Goal: Transaction & Acquisition: Book appointment/travel/reservation

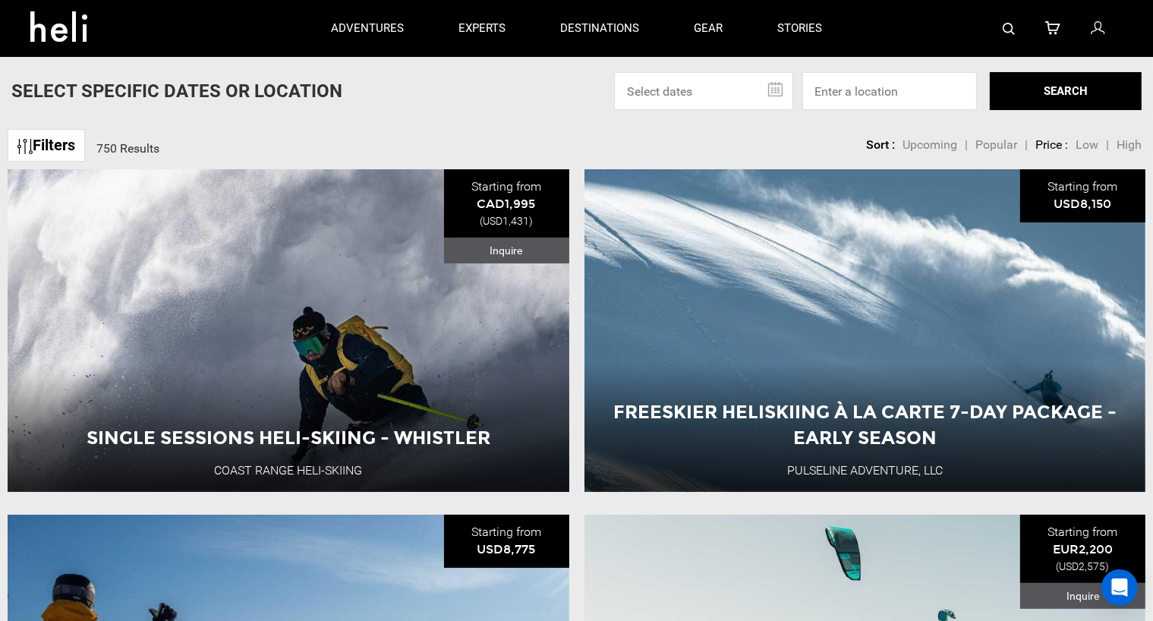
click at [89, 78] on p "Select Specific Dates Or Location" at bounding box center [176, 91] width 331 height 26
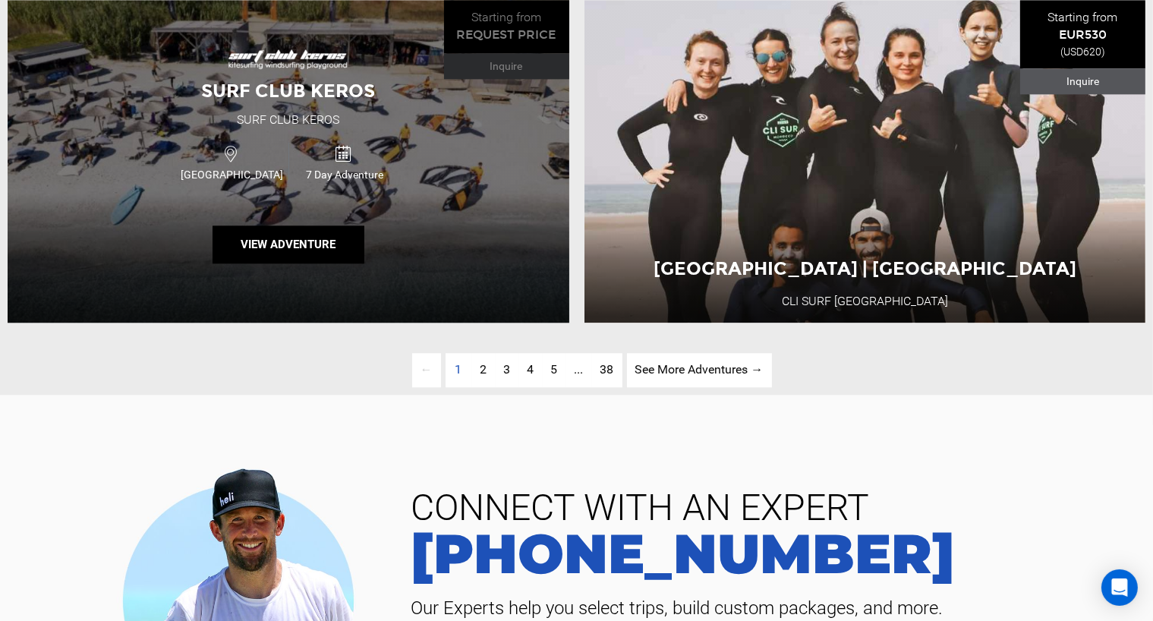
scroll to position [3700, 0]
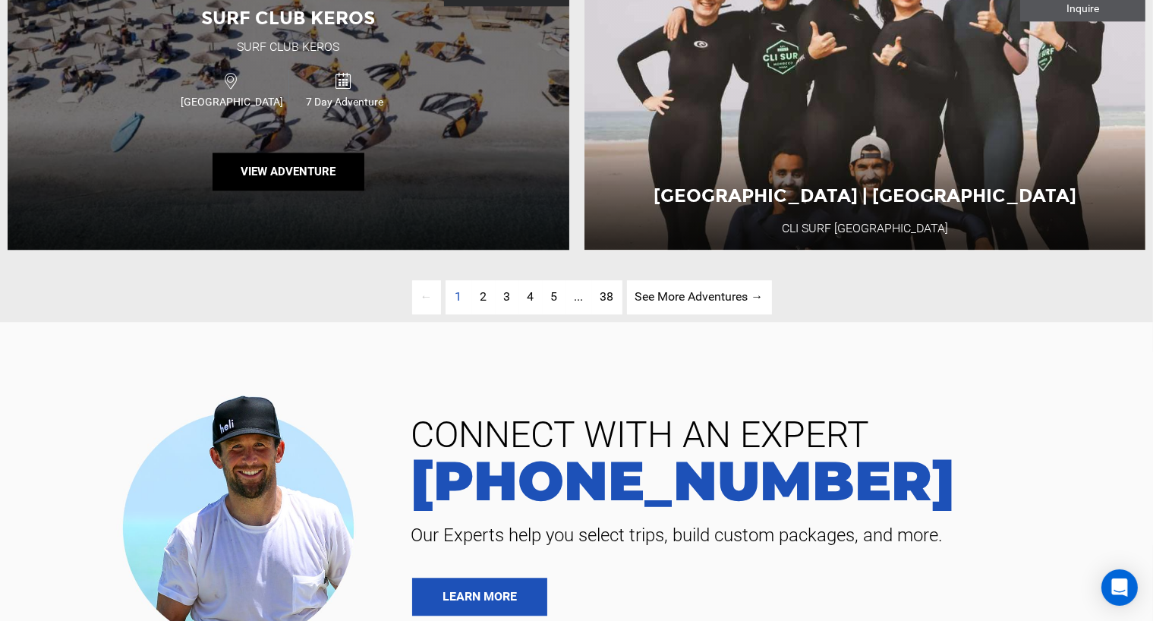
click at [89, 78] on div "Surf Club Keros Surf Club Keros [GEOGRAPHIC_DATA] 7 Day Adventure View Adventure" at bounding box center [289, 88] width 562 height 323
click at [125, 115] on div "Greece 7 Day Adventure" at bounding box center [288, 89] width 337 height 51
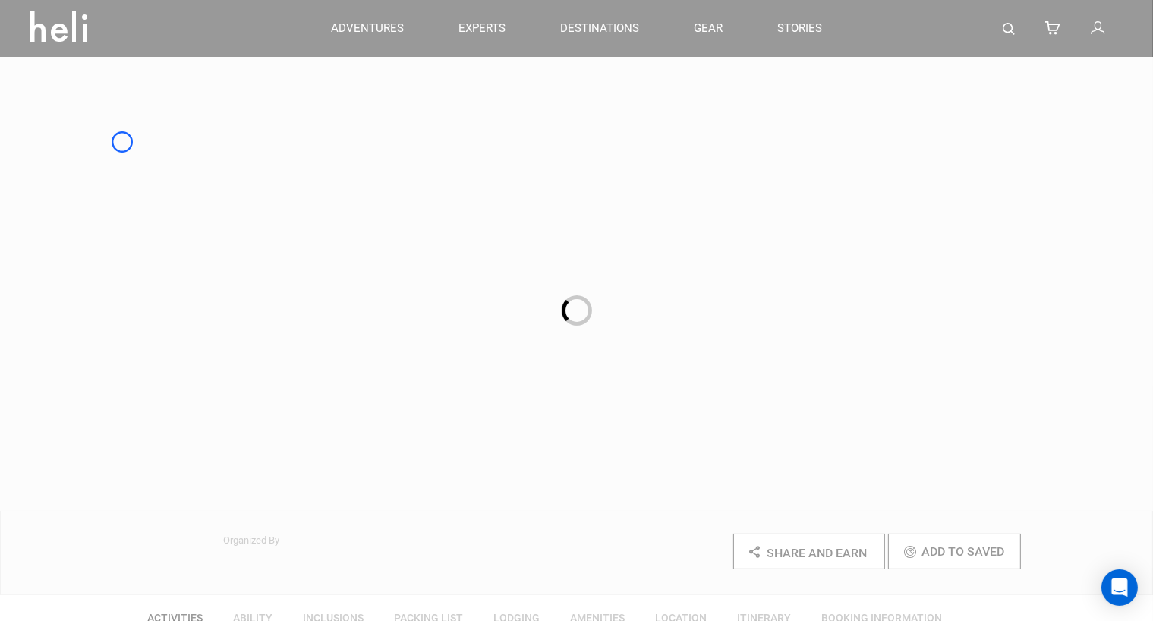
click at [122, 142] on div at bounding box center [576, 310] width 1153 height 621
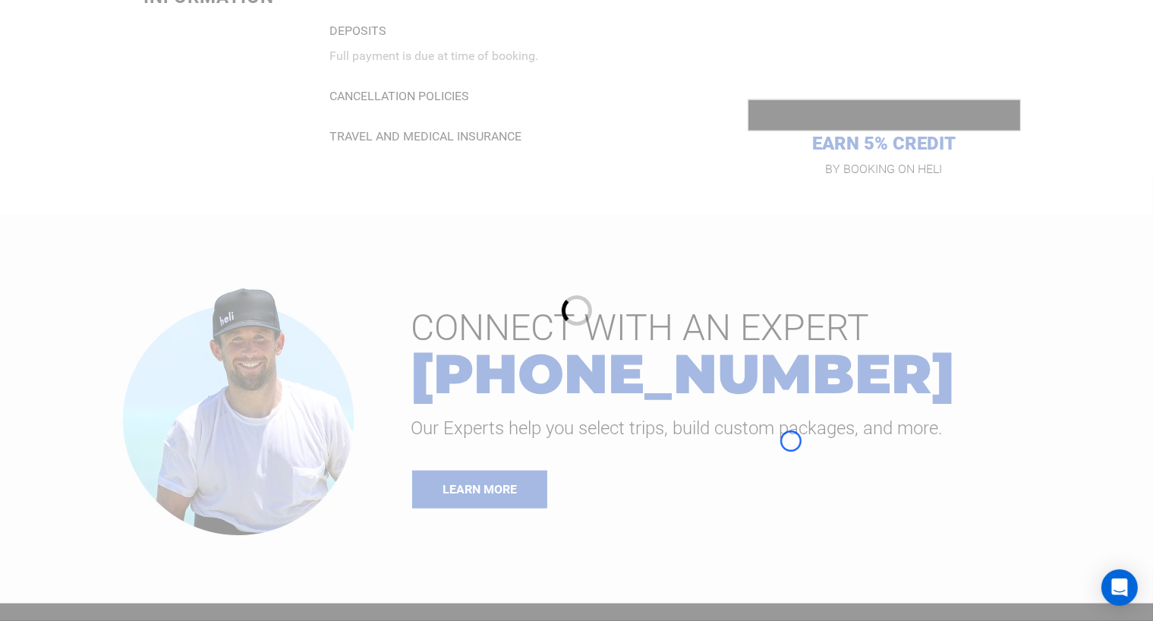
scroll to position [1615, 0]
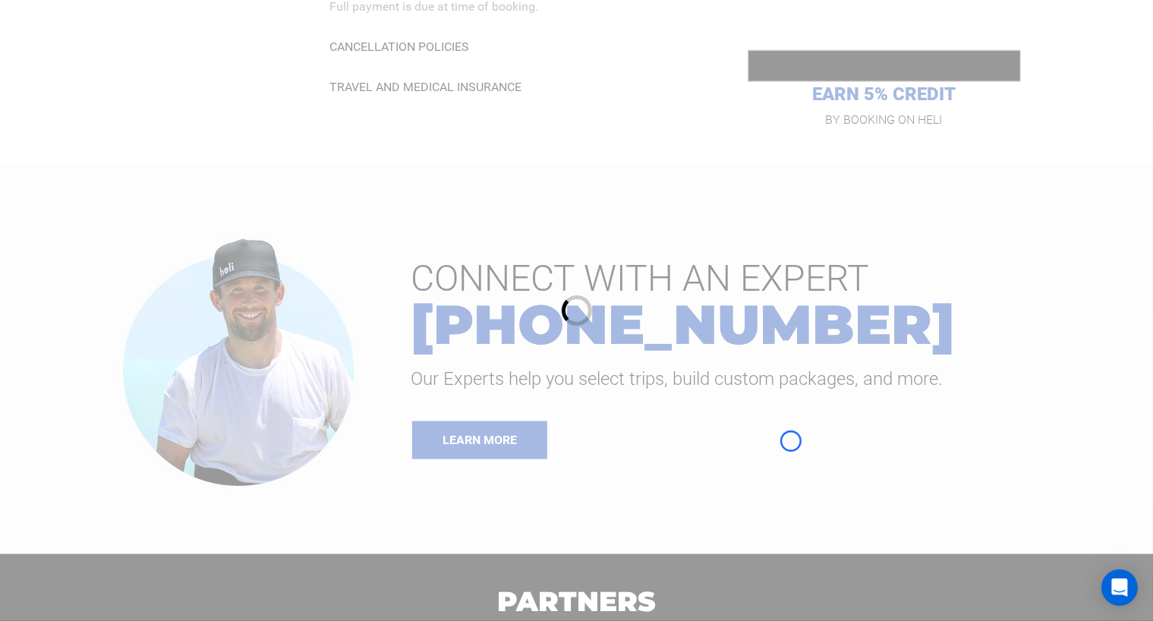
click at [122, 142] on div at bounding box center [576, 310] width 1153 height 621
click at [87, 89] on div at bounding box center [576, 310] width 1153 height 621
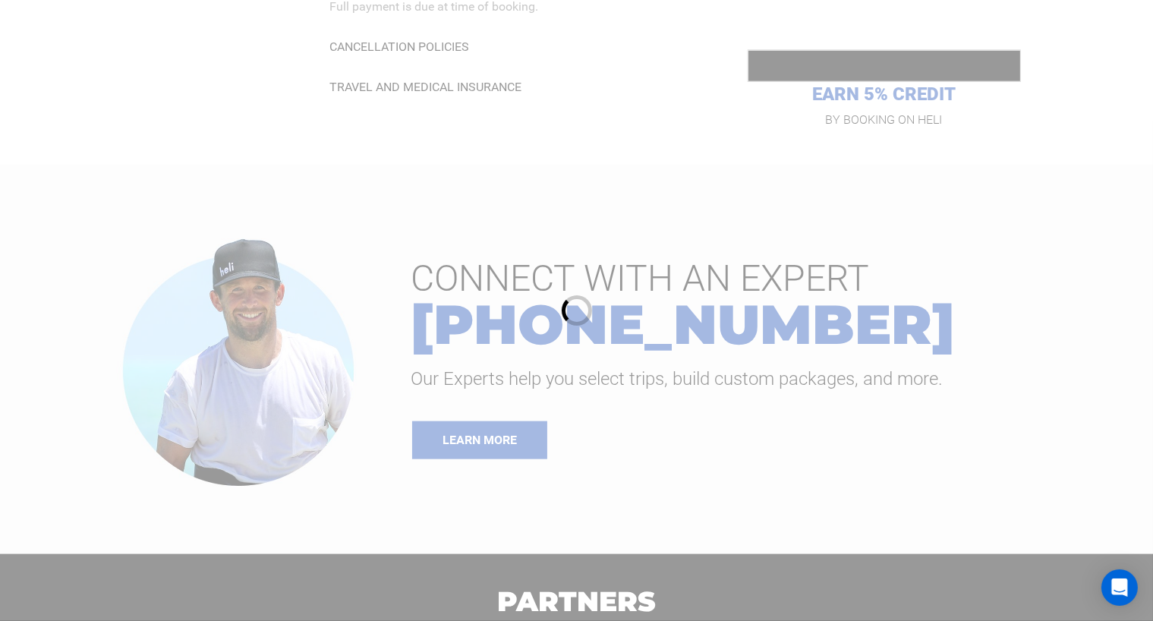
click at [144, 84] on div at bounding box center [576, 310] width 1153 height 621
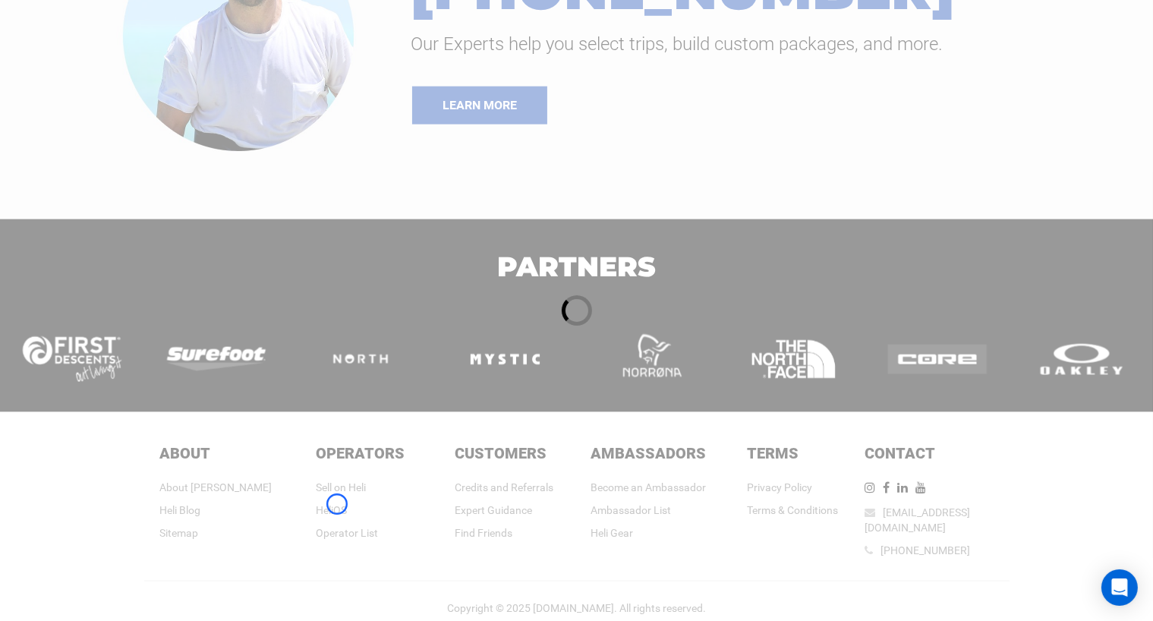
click at [337, 504] on div at bounding box center [576, 310] width 1153 height 621
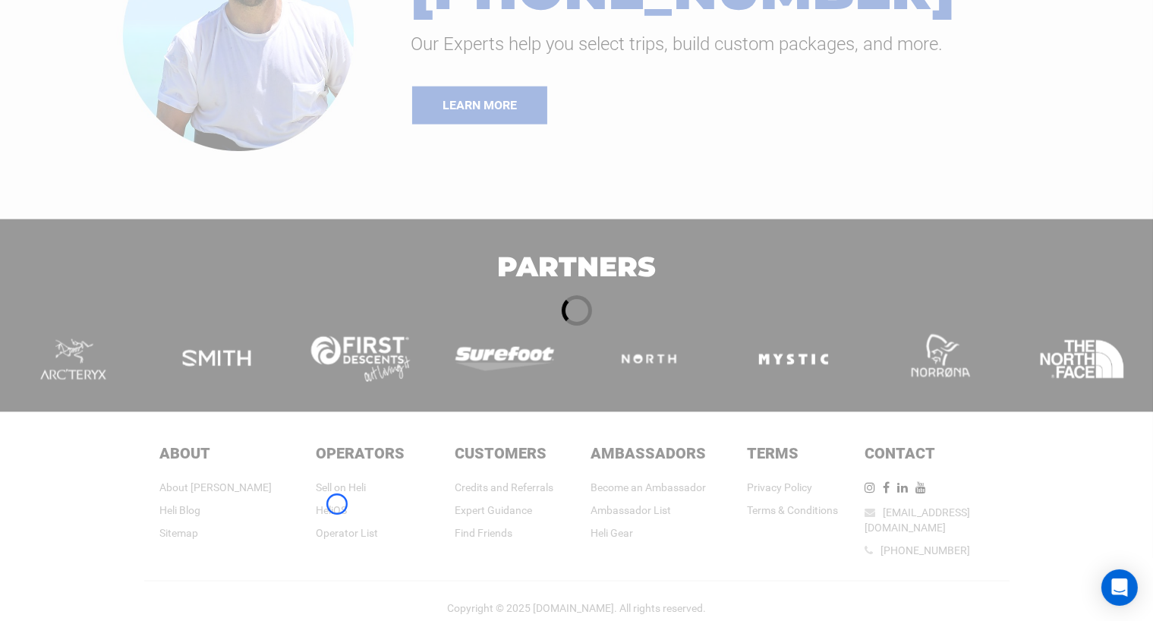
click at [337, 504] on div at bounding box center [576, 310] width 1153 height 621
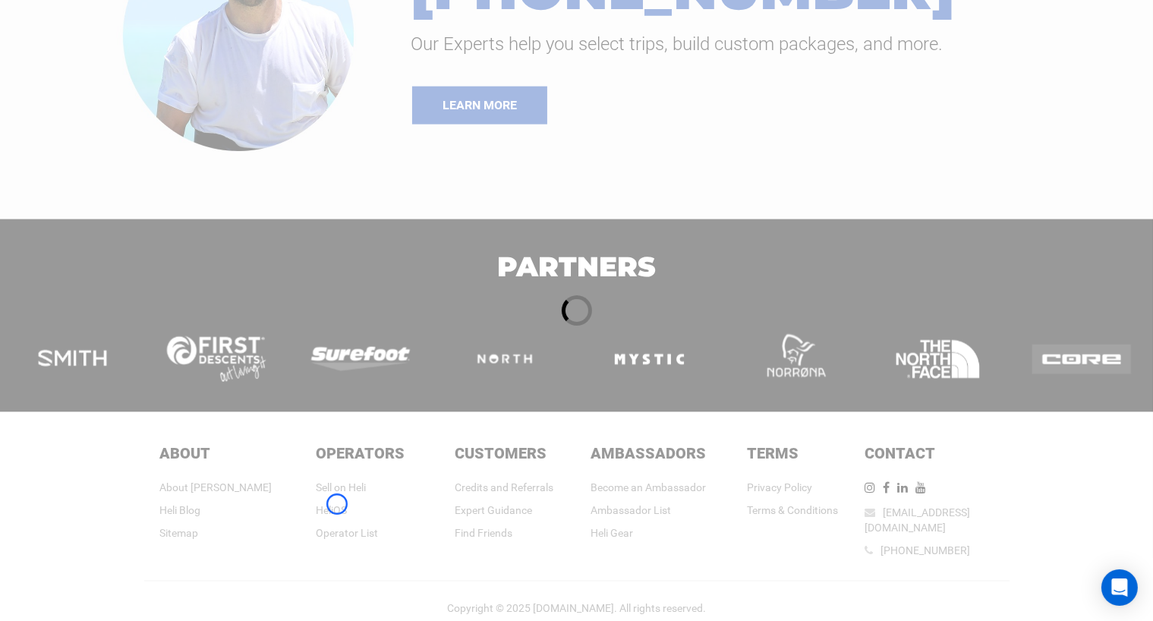
click at [87, 128] on div at bounding box center [576, 310] width 1153 height 621
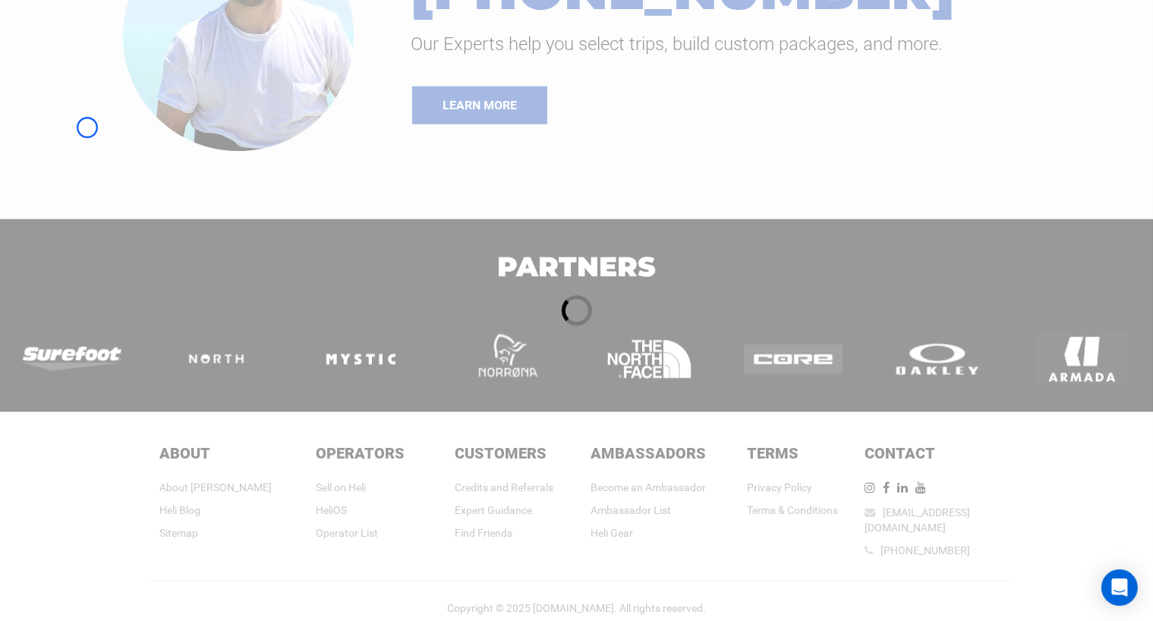
click at [100, 117] on div at bounding box center [576, 310] width 1153 height 621
